Goal: Contribute content: Contribute content

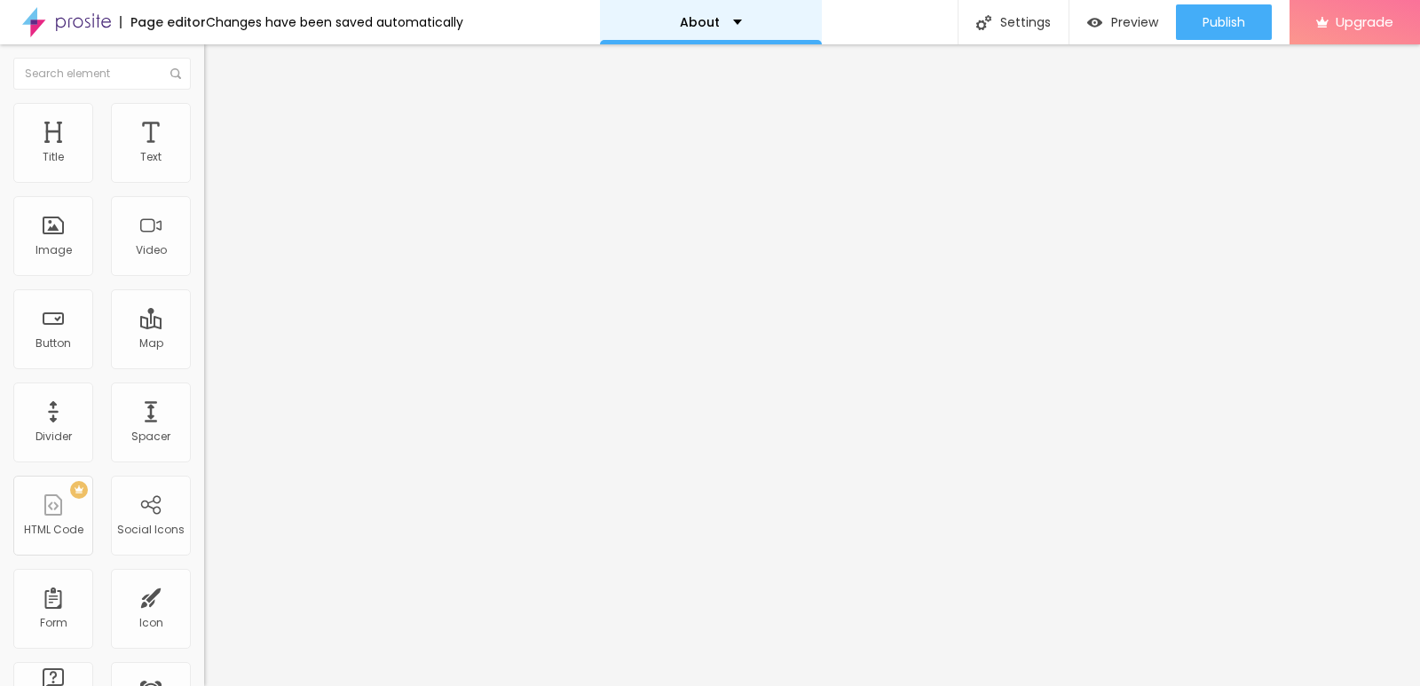
click at [715, 16] on div "About" at bounding box center [711, 22] width 62 height 12
click at [715, 11] on div "About" at bounding box center [711, 22] width 222 height 44
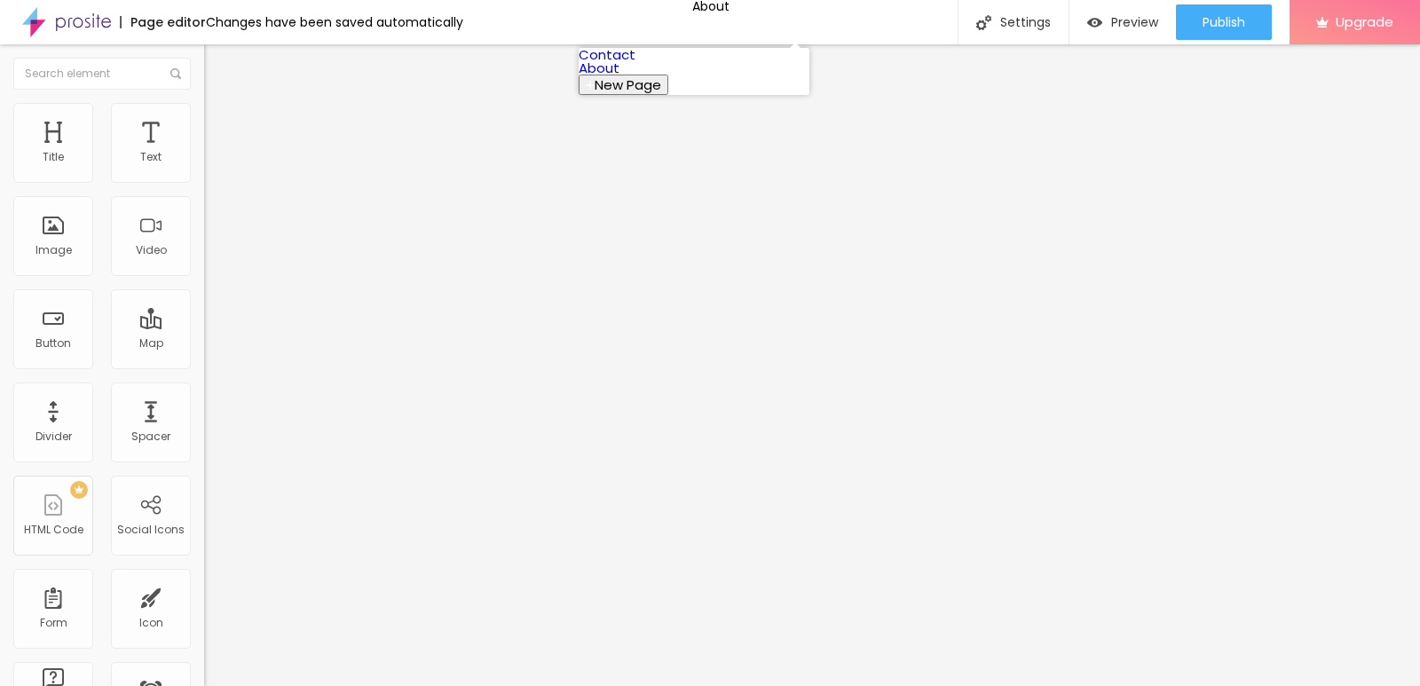
click at [668, 95] on button "New Page" at bounding box center [624, 85] width 90 height 20
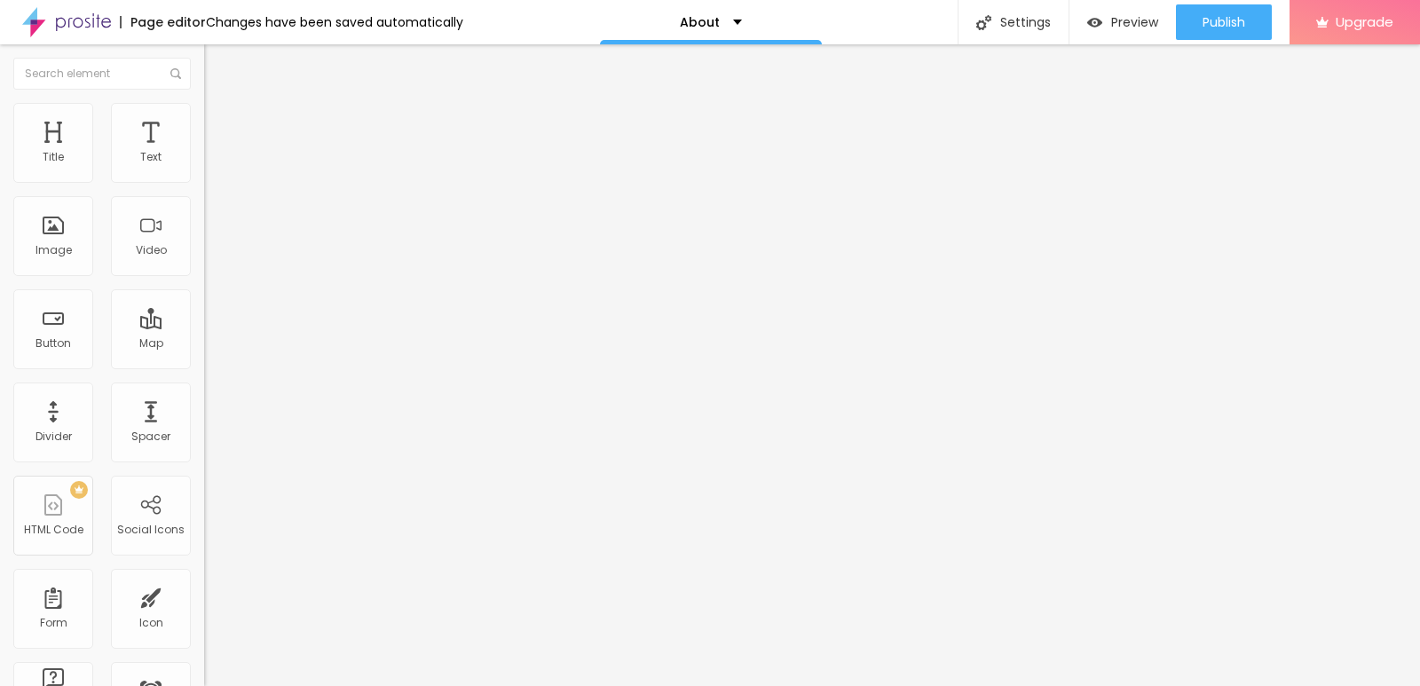
type input "home"
click at [725, 28] on div "home" at bounding box center [705, 22] width 59 height 12
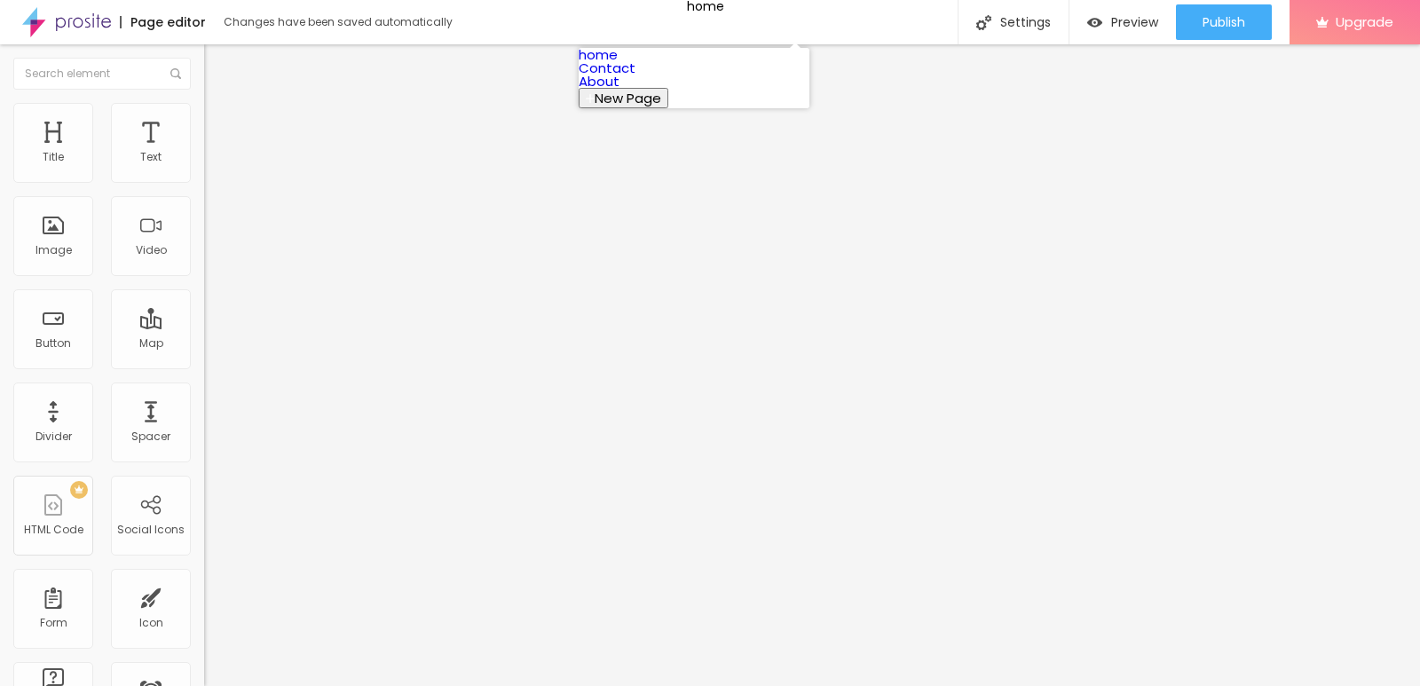
click at [661, 107] on span "New Page" at bounding box center [628, 98] width 67 height 19
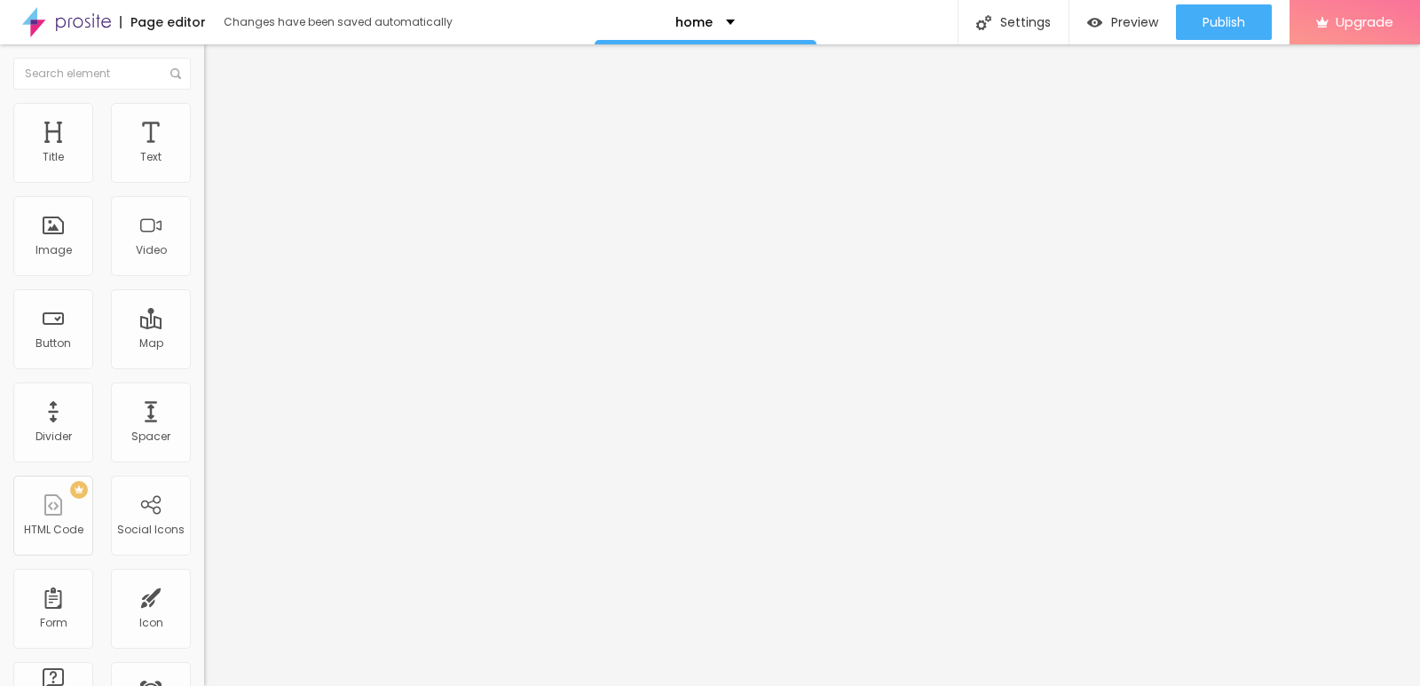
type input "b"
type input "Blog"
click at [217, 67] on img "button" at bounding box center [224, 65] width 14 height 14
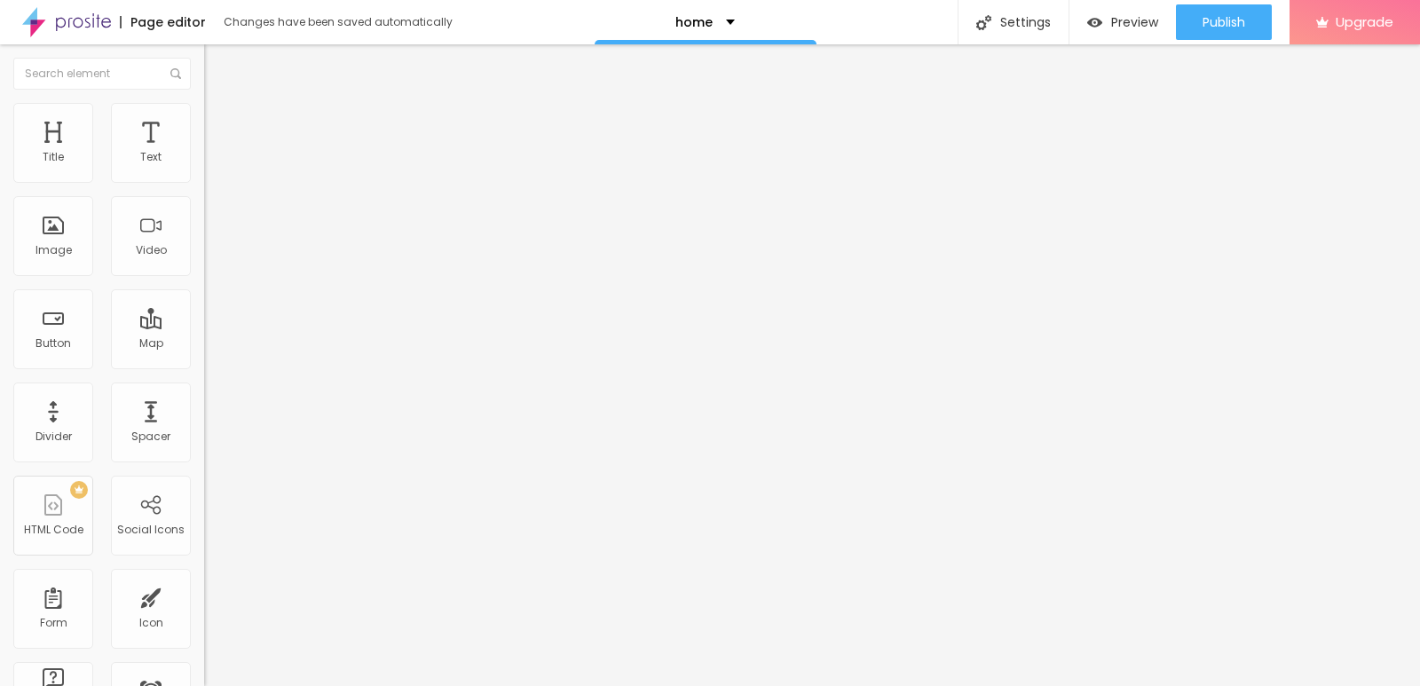
click at [204, 153] on span "Add image" at bounding box center [240, 145] width 73 height 15
click at [204, 153] on span "Change image" at bounding box center [251, 145] width 95 height 15
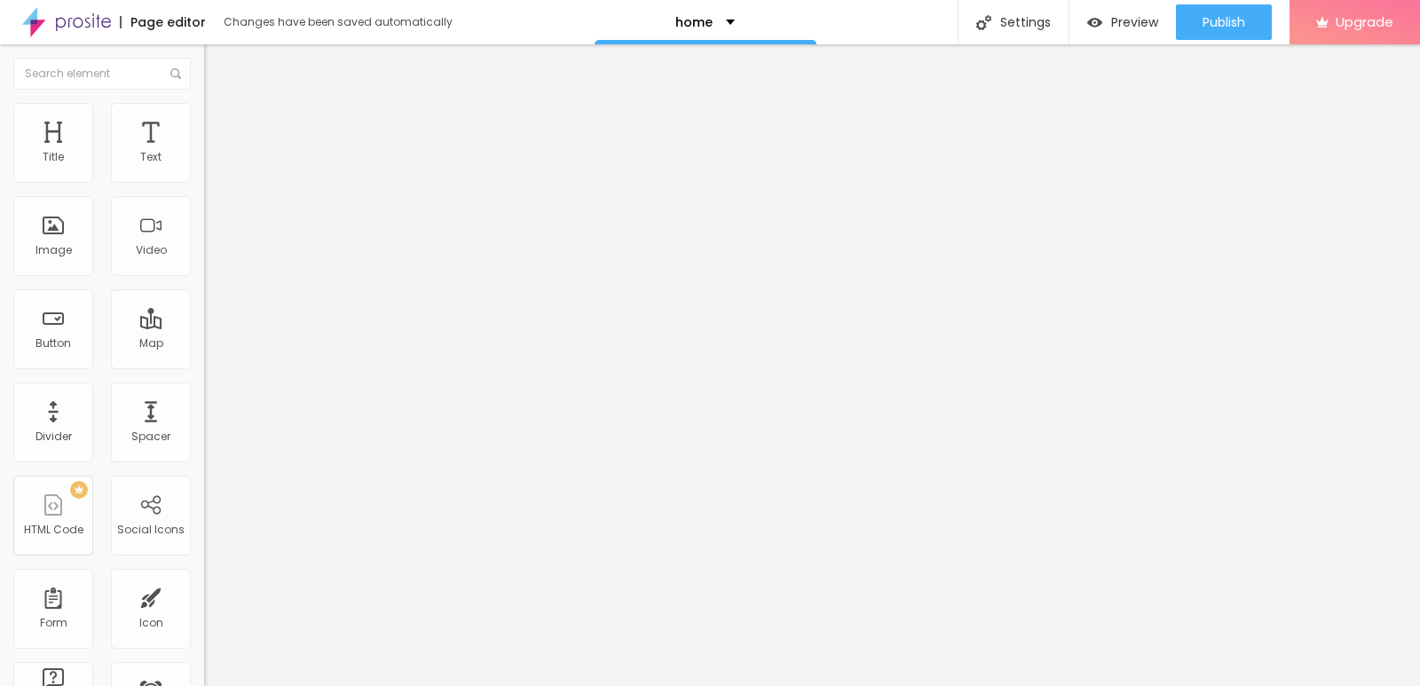
click at [204, 153] on span "Change image" at bounding box center [251, 145] width 95 height 15
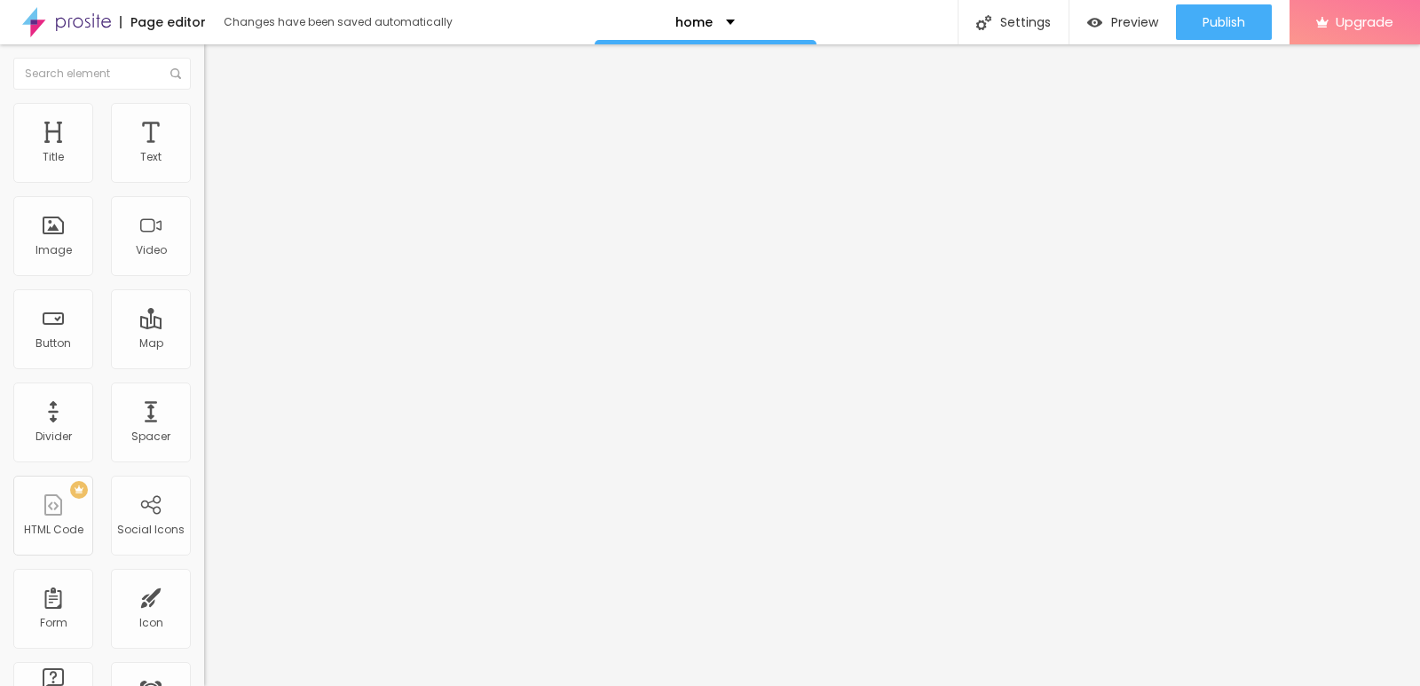
click at [204, 81] on button "Edit Image" at bounding box center [306, 64] width 204 height 41
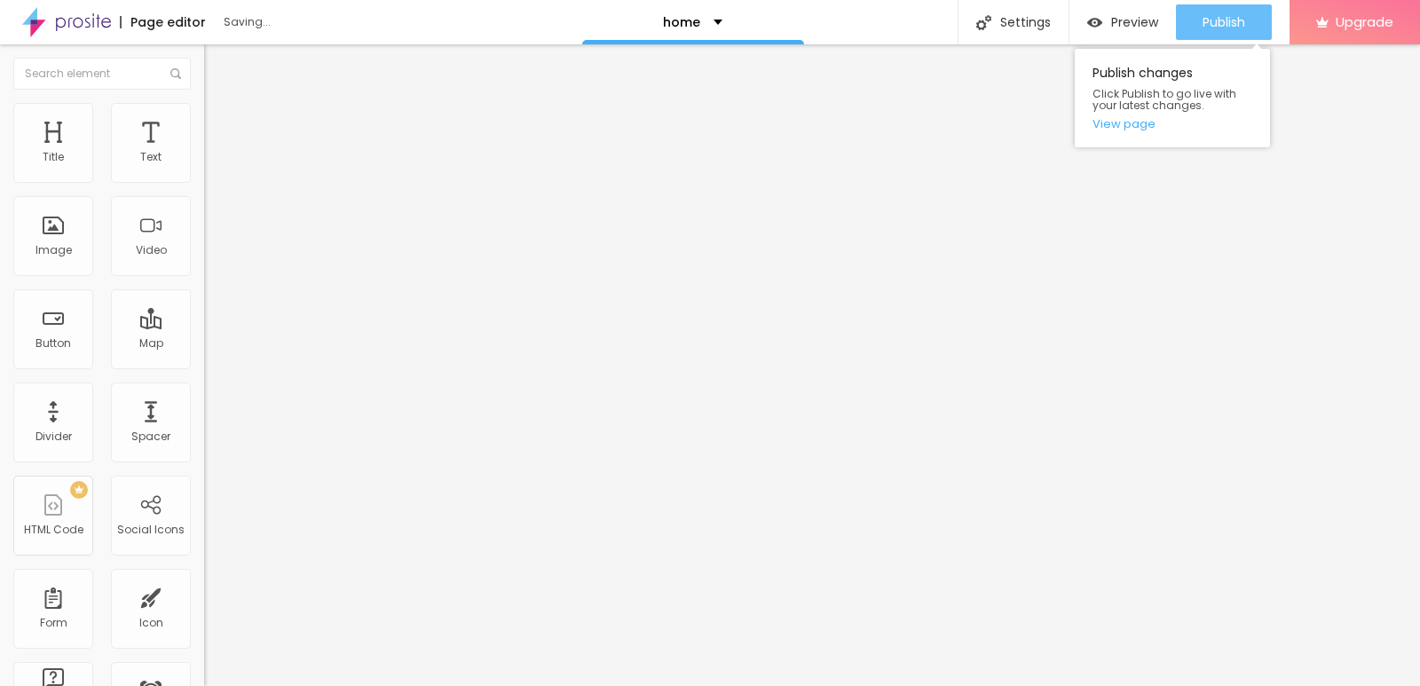
click at [1190, 28] on button "Publish" at bounding box center [1224, 22] width 96 height 36
click at [1217, 38] on div "Publish" at bounding box center [1224, 22] width 43 height 36
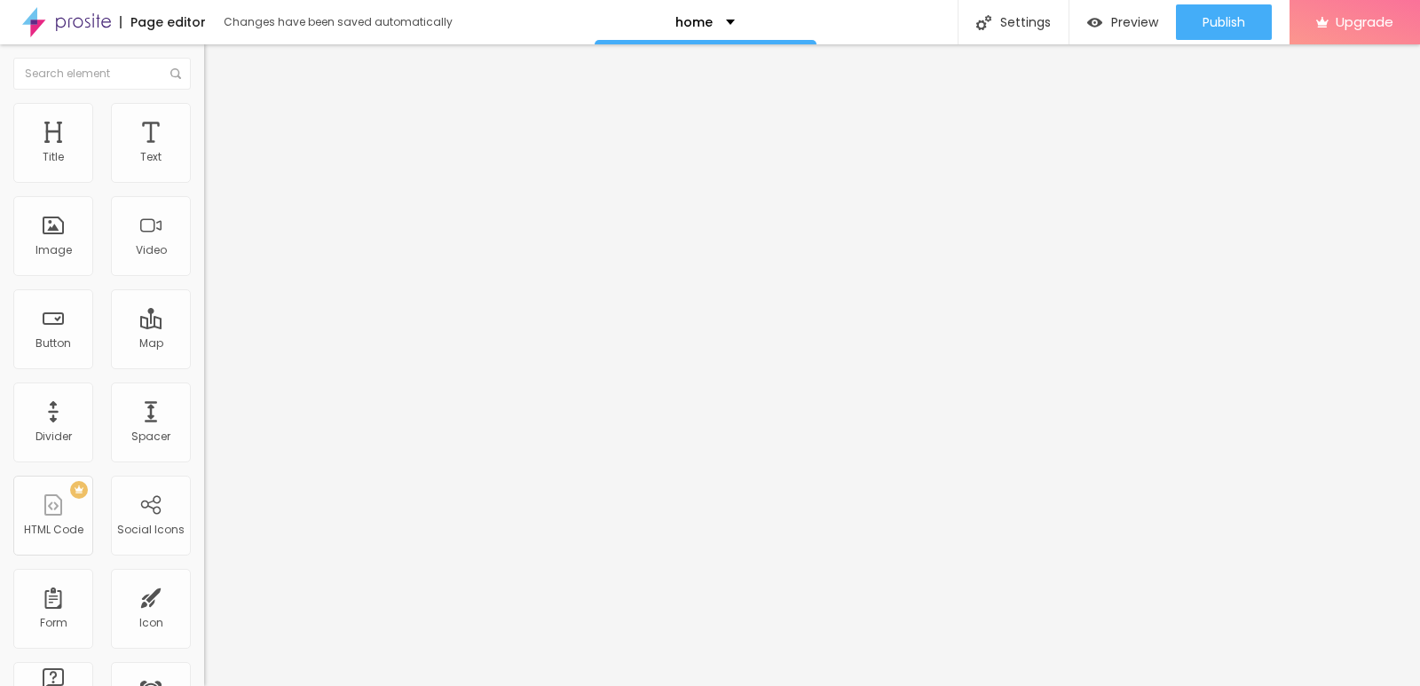
click at [215, 153] on font "Add image" at bounding box center [246, 145] width 62 height 15
click at [204, 407] on font "Open in new tab" at bounding box center [241, 400] width 75 height 13
click at [204, 67] on button "Edit Section" at bounding box center [306, 64] width 204 height 41
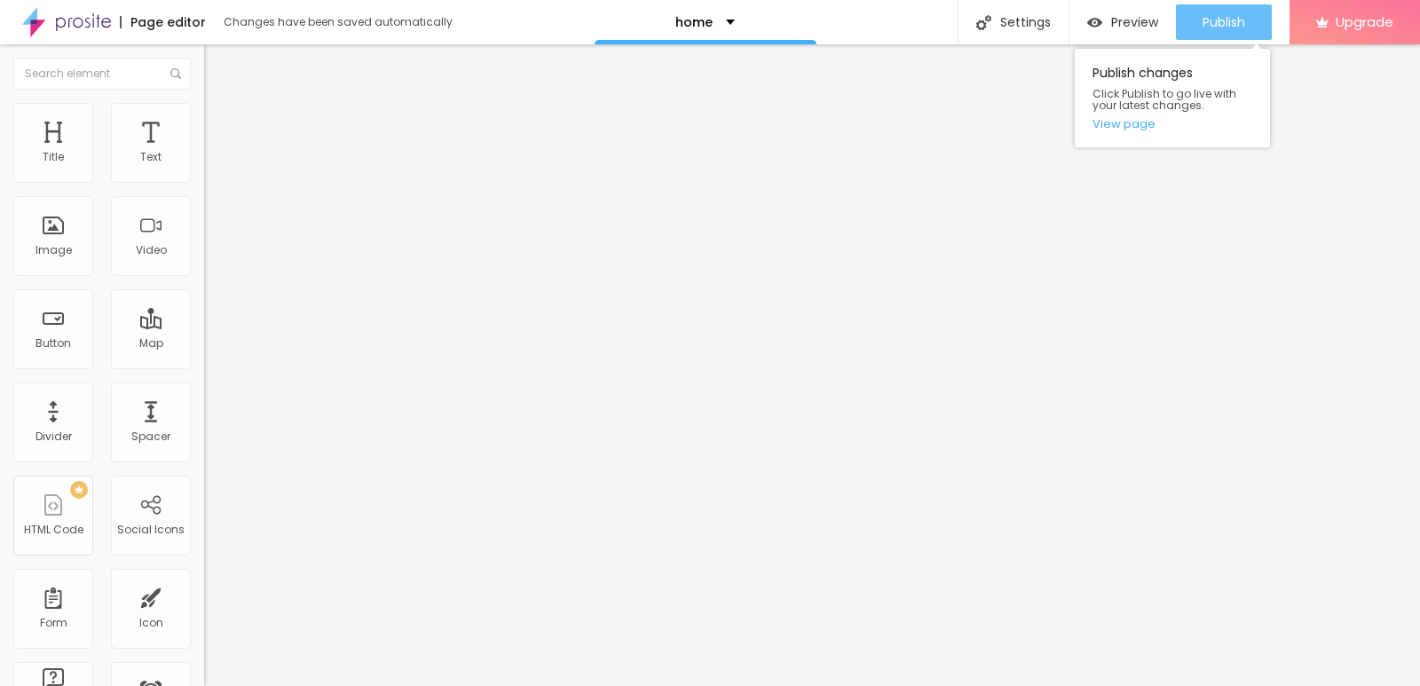
click at [1221, 10] on div "Publish" at bounding box center [1224, 22] width 43 height 36
click at [1134, 125] on link "View page" at bounding box center [1173, 124] width 160 height 12
click at [1252, 22] on button "Publish" at bounding box center [1224, 22] width 96 height 36
click at [1204, 24] on span "Publish" at bounding box center [1224, 22] width 43 height 14
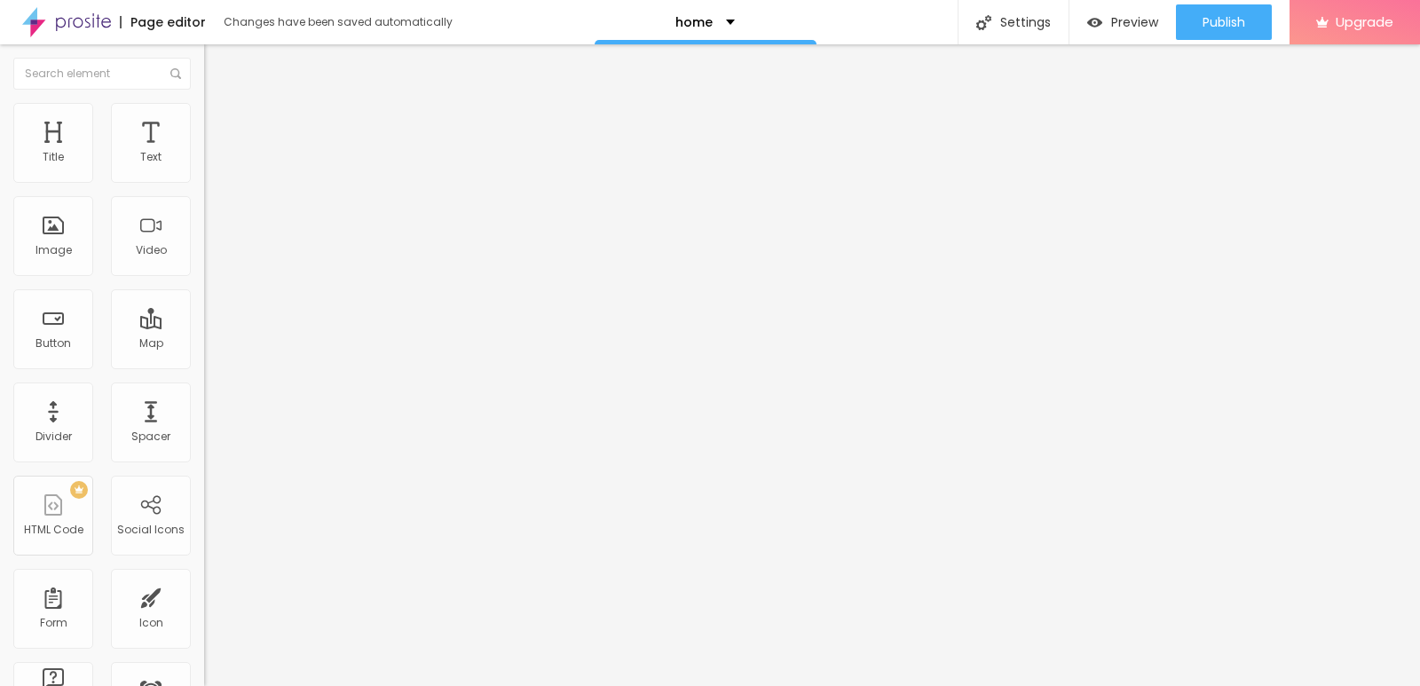
click at [217, 67] on img "button" at bounding box center [224, 65] width 14 height 14
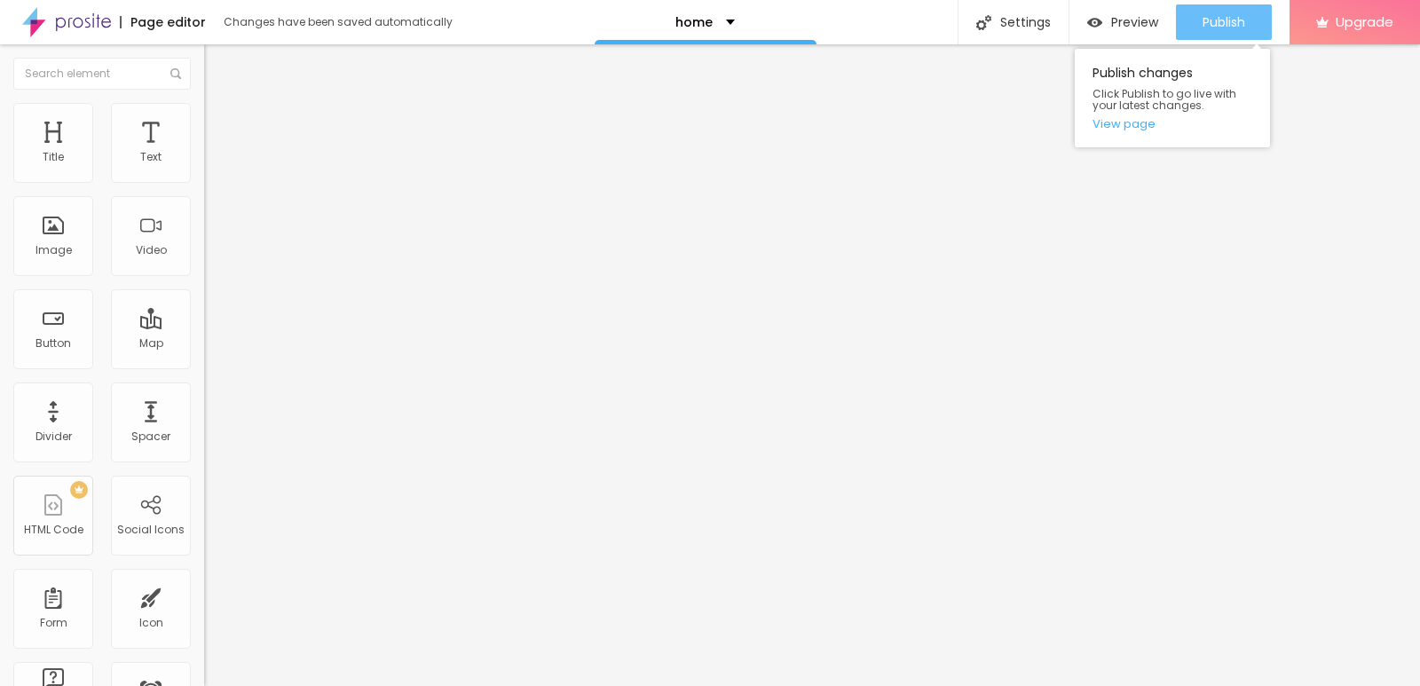
click at [1237, 8] on div "Publish" at bounding box center [1224, 22] width 43 height 36
click at [1213, 15] on span "Publish" at bounding box center [1224, 22] width 43 height 14
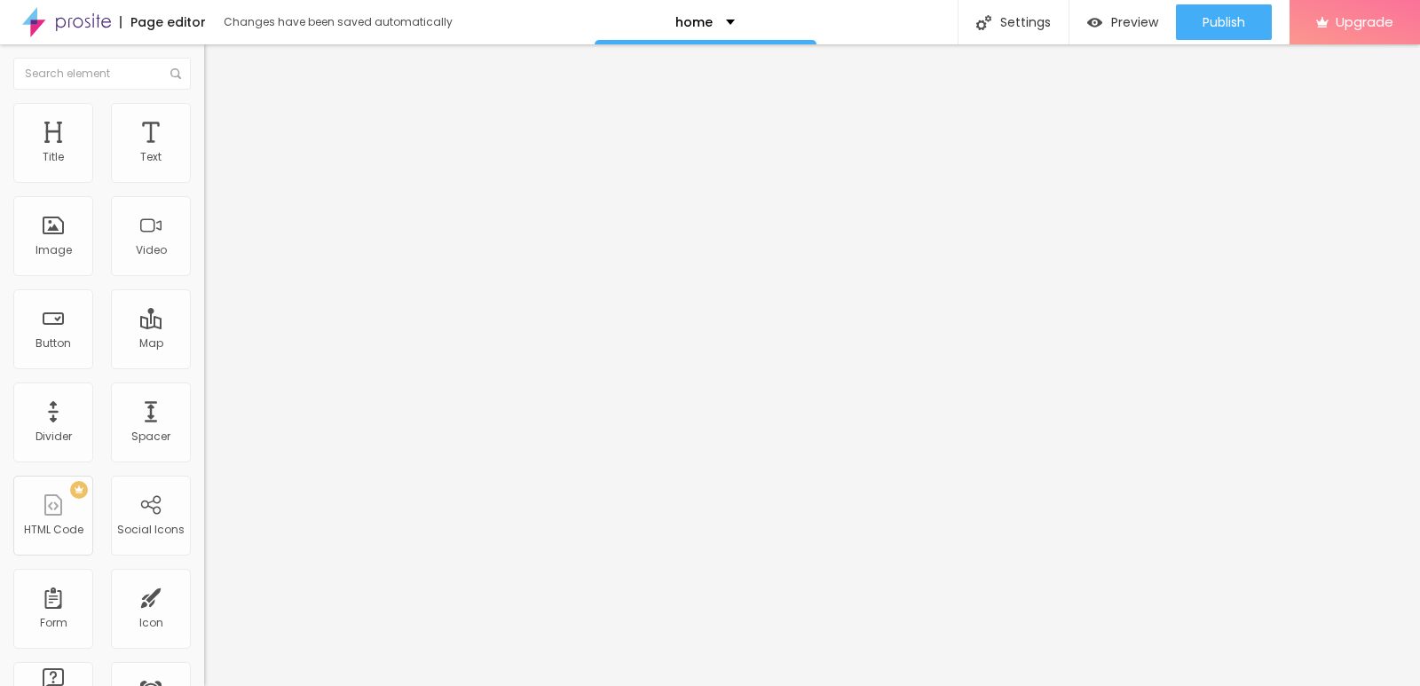
click at [204, 151] on div "Add image" at bounding box center [306, 144] width 204 height 12
click at [215, 153] on font "Add image" at bounding box center [246, 145] width 62 height 15
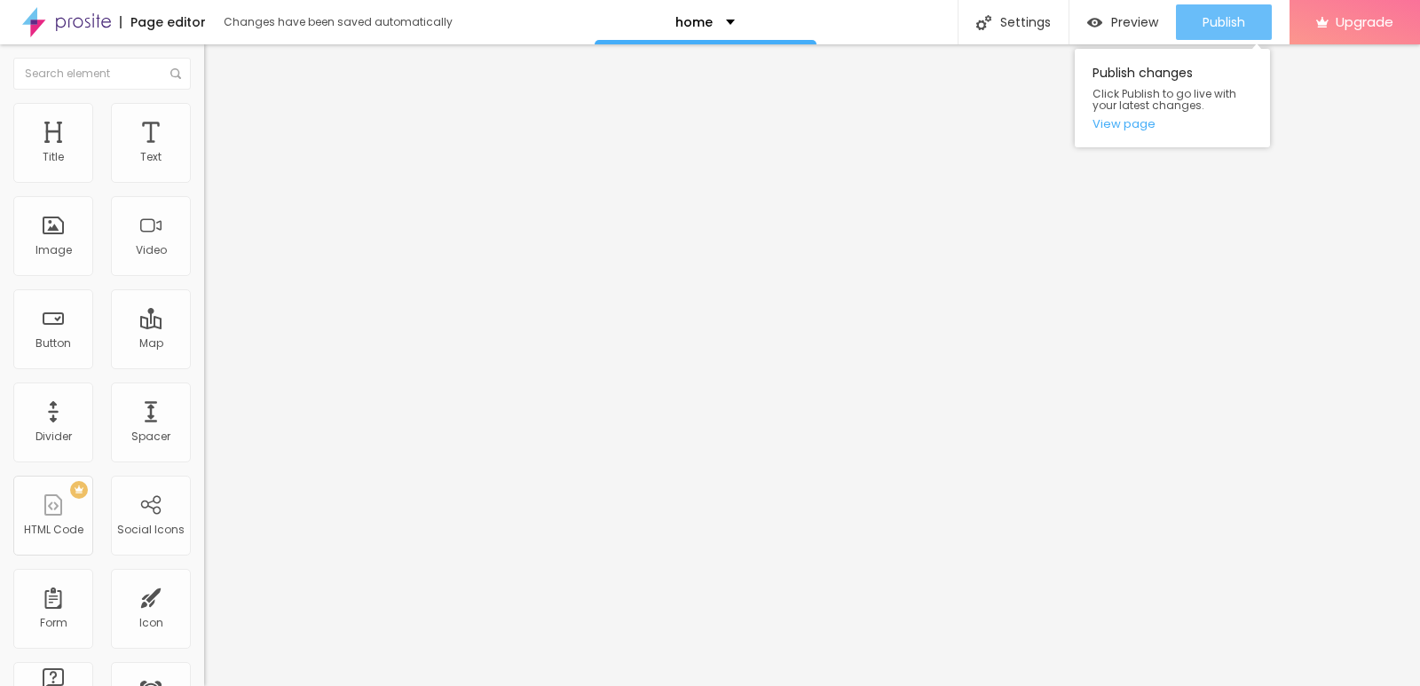
click at [1229, 5] on div "Publish" at bounding box center [1224, 22] width 43 height 36
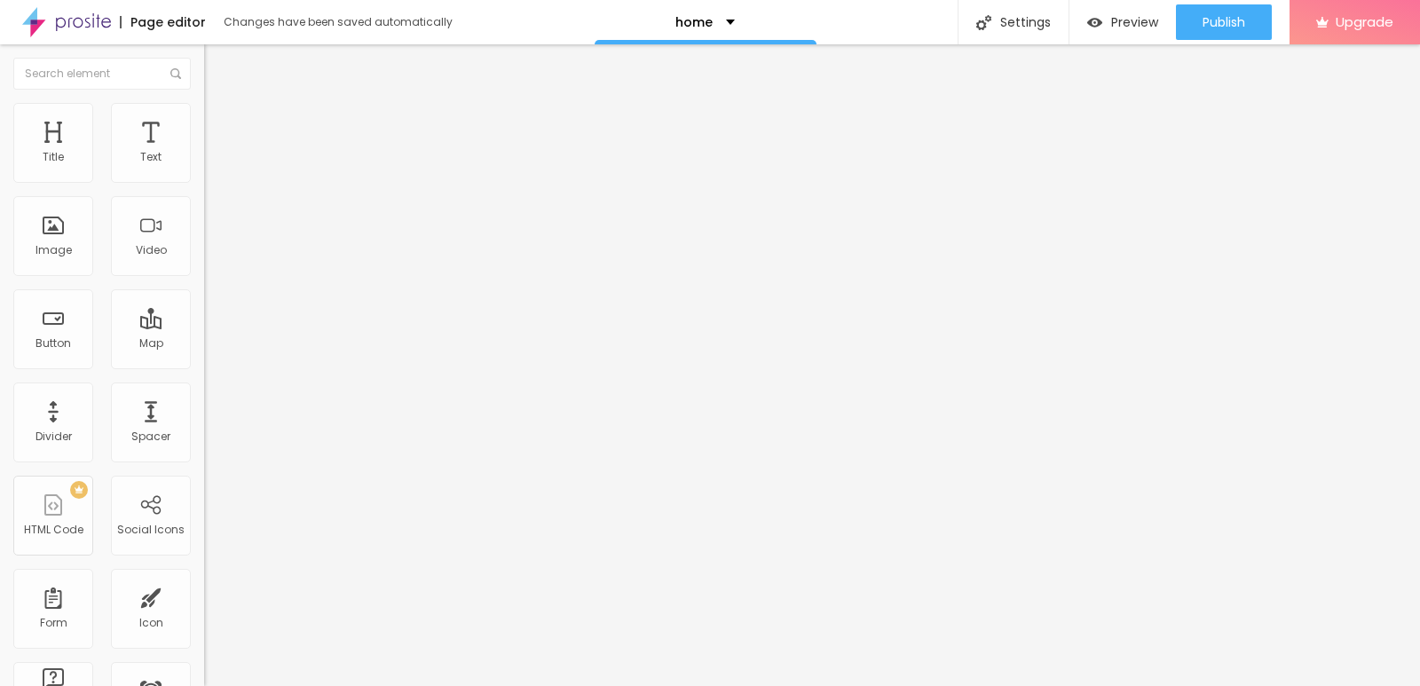
click at [215, 153] on font "Add image" at bounding box center [246, 145] width 62 height 15
click at [1100, 27] on img "button" at bounding box center [1094, 22] width 15 height 15
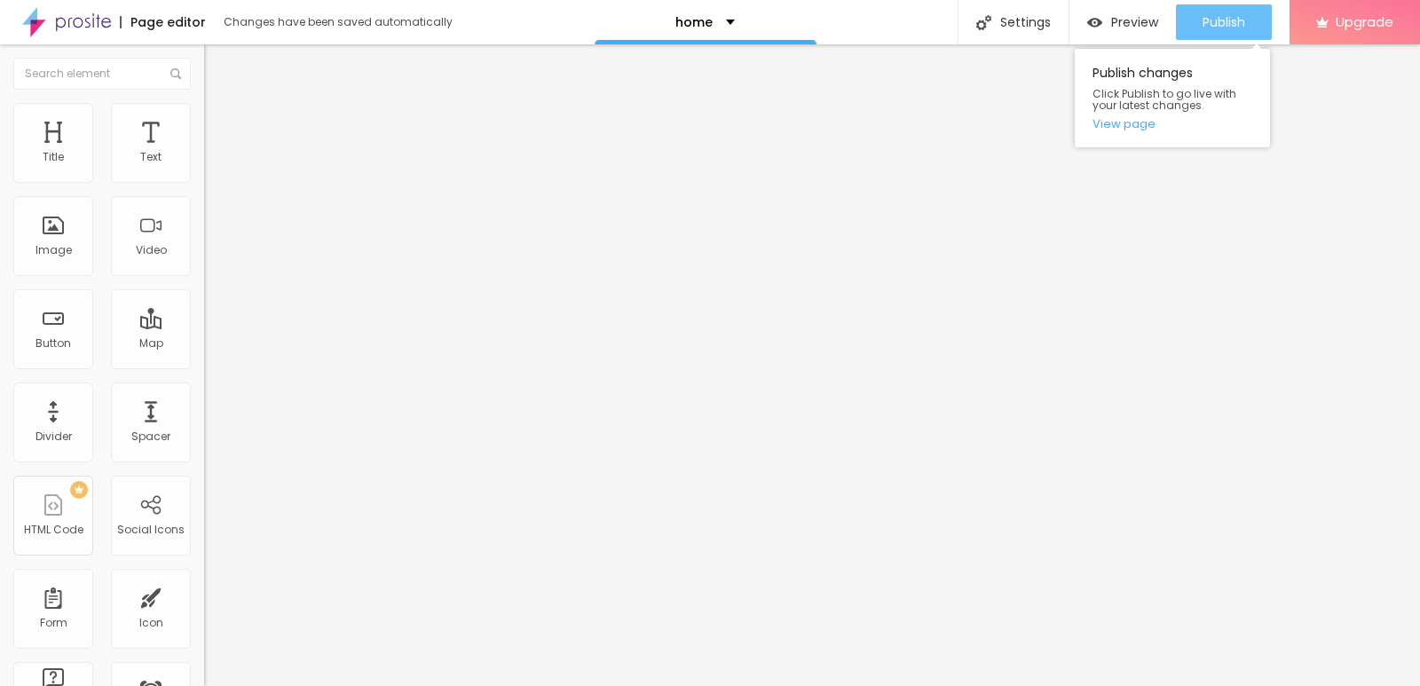
click at [1205, 20] on span "Publish" at bounding box center [1224, 22] width 43 height 14
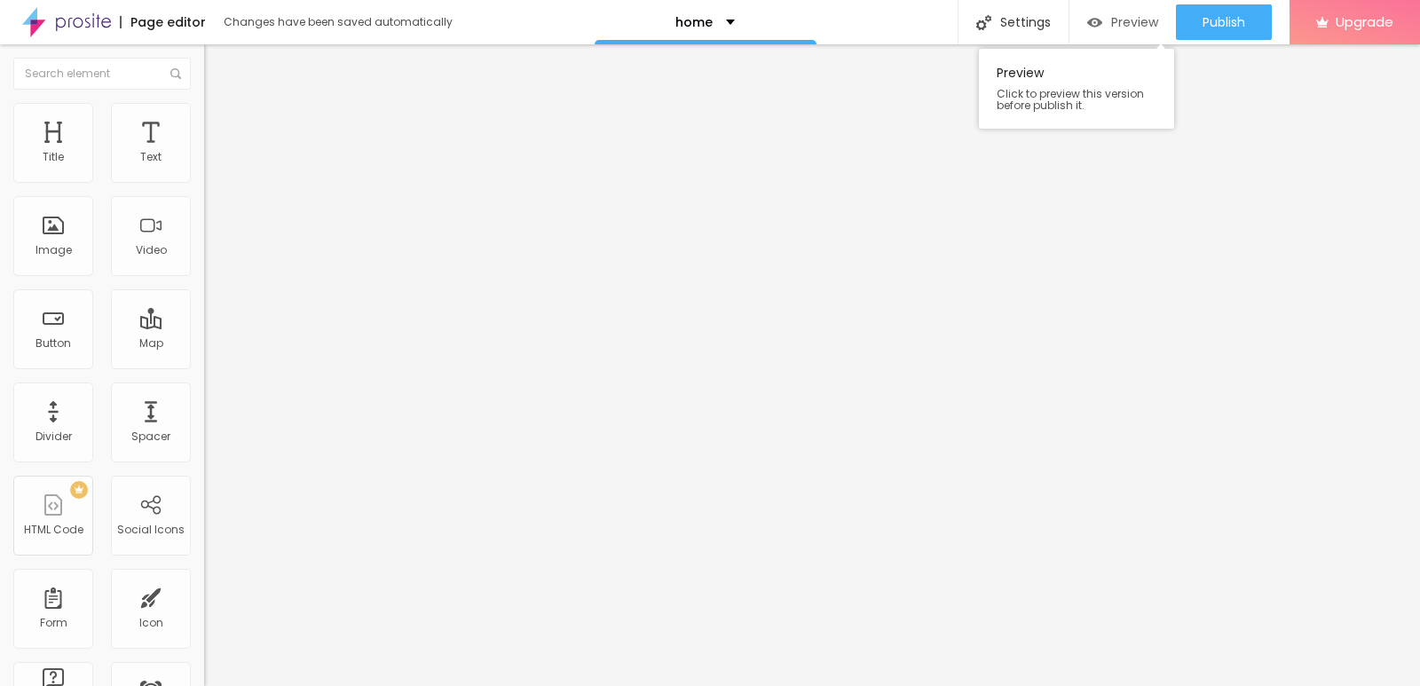
click at [1111, 15] on span "Preview" at bounding box center [1134, 22] width 47 height 14
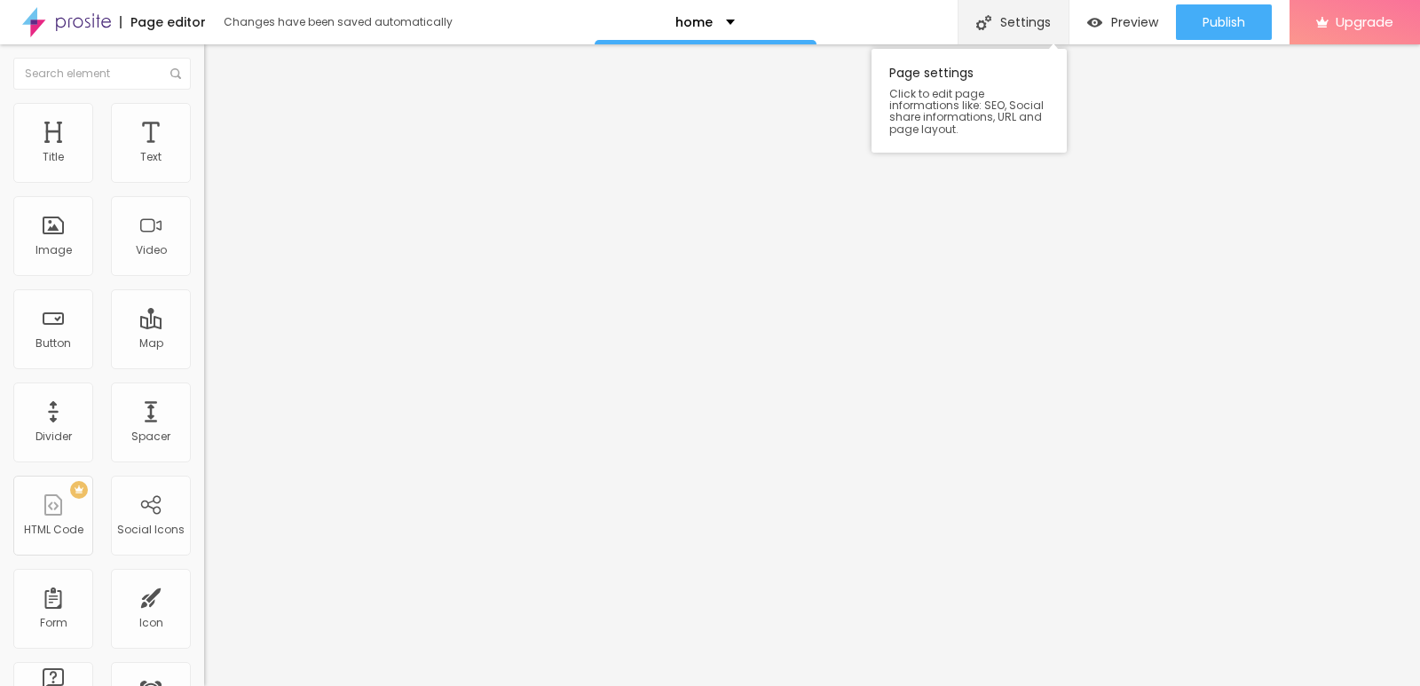
click at [1043, 26] on div "Settings" at bounding box center [1013, 22] width 111 height 44
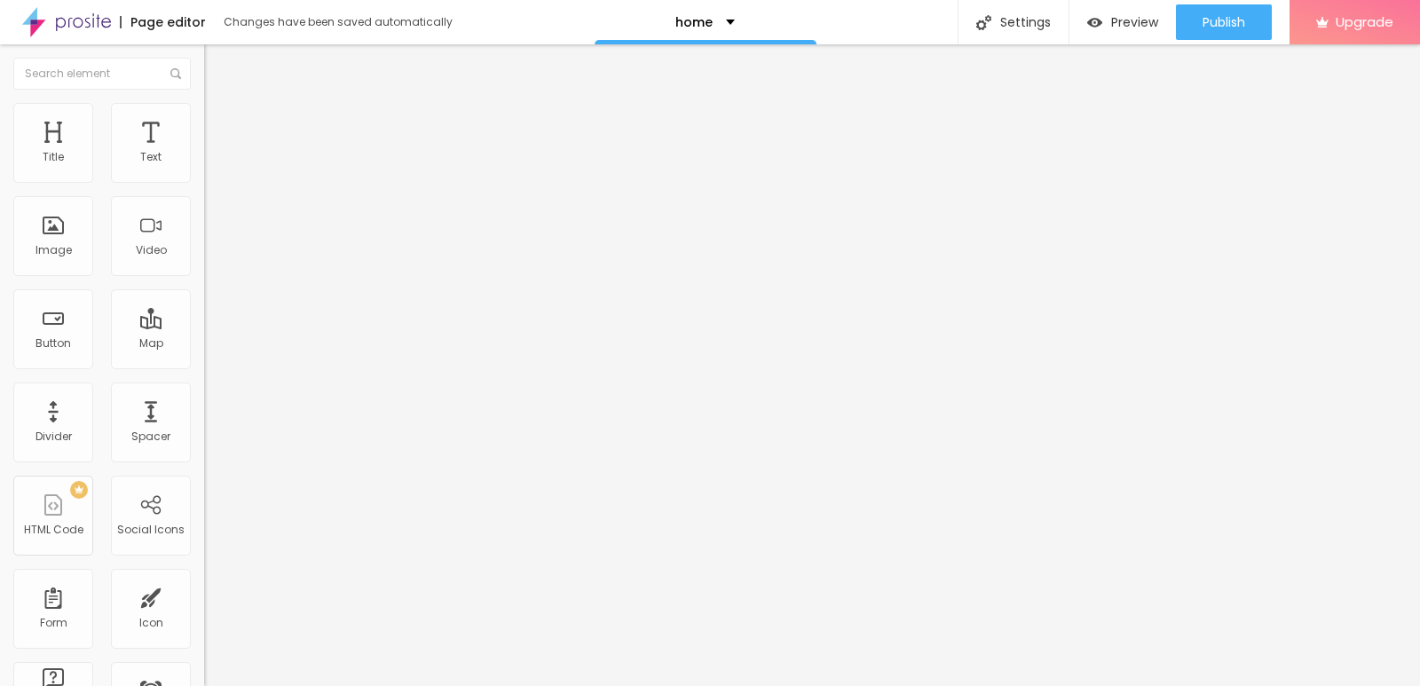
click at [1004, 12] on div "Settings" at bounding box center [1013, 22] width 111 height 44
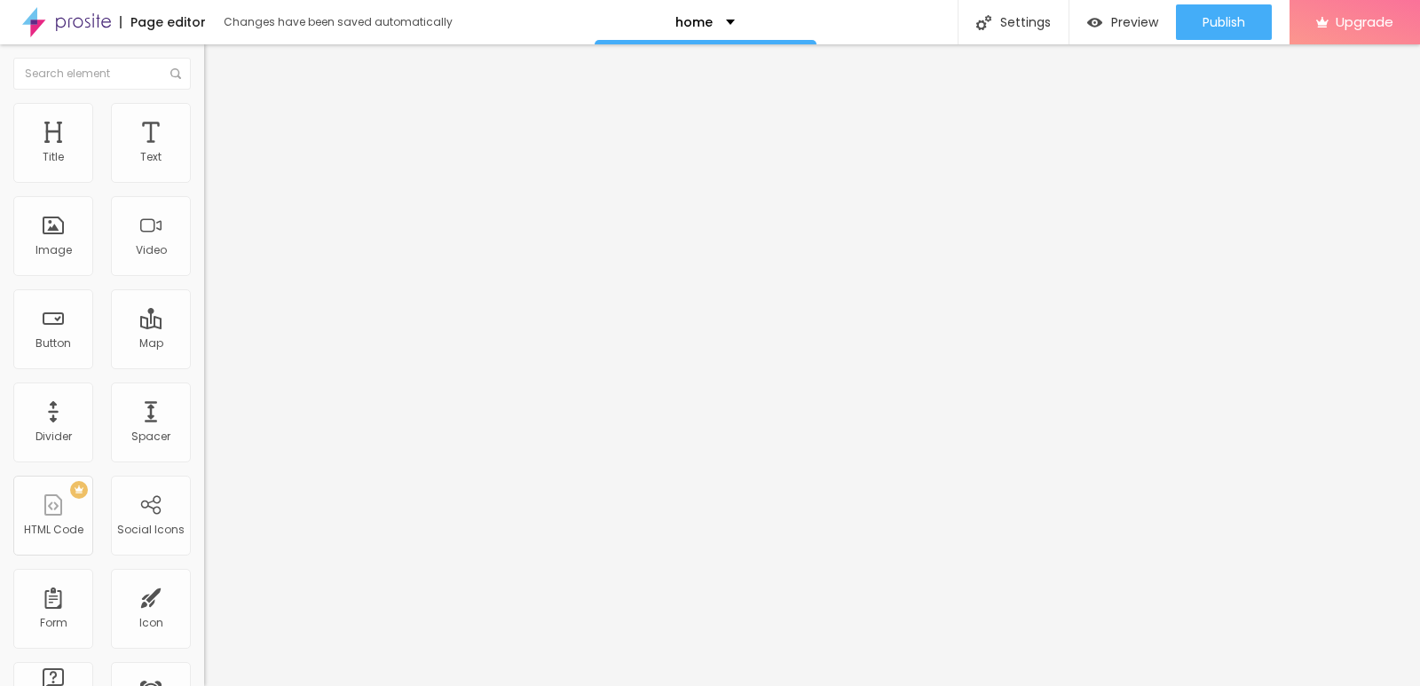
click at [46, 29] on img at bounding box center [66, 22] width 89 height 44
click at [99, 85] on input "text" at bounding box center [102, 74] width 178 height 32
click at [104, 71] on input "text" at bounding box center [102, 74] width 178 height 32
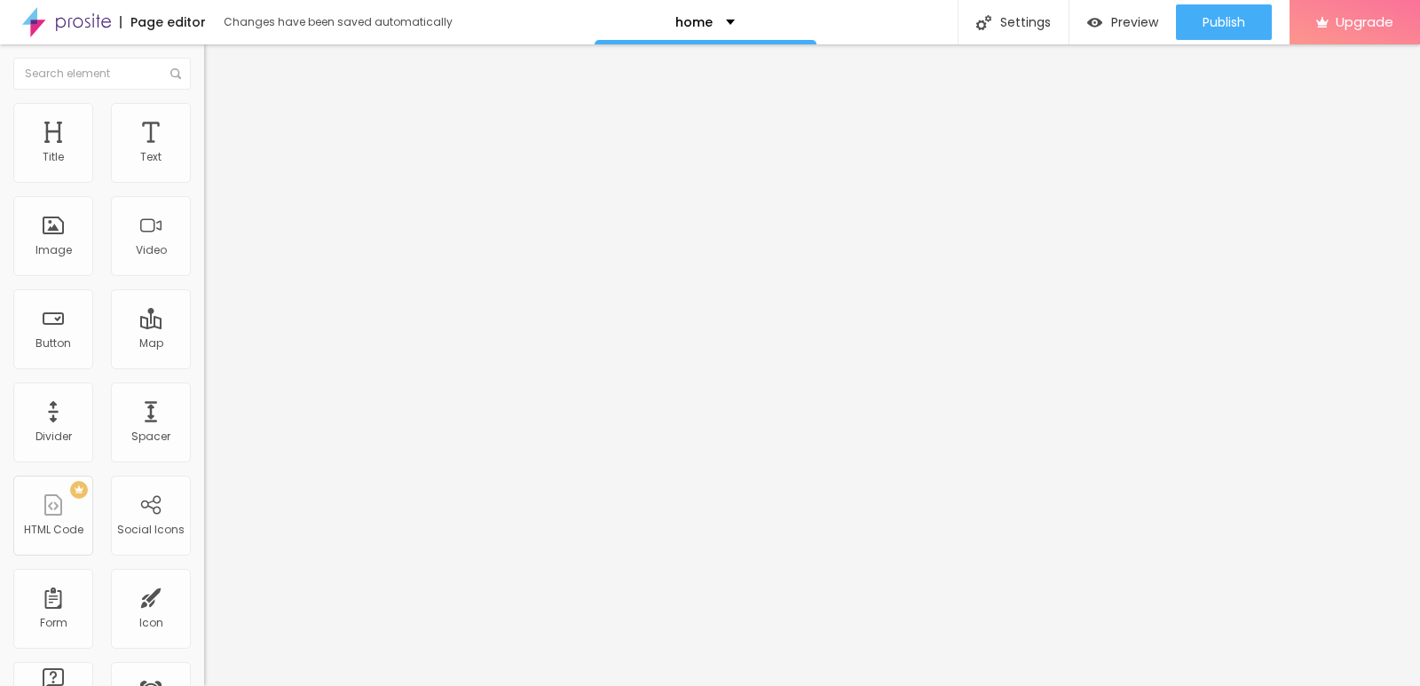
click at [204, 48] on button "Edit Coluna" at bounding box center [306, 64] width 204 height 41
click at [1042, 38] on div "Settings" at bounding box center [1013, 22] width 111 height 44
